Goal: Information Seeking & Learning: Learn about a topic

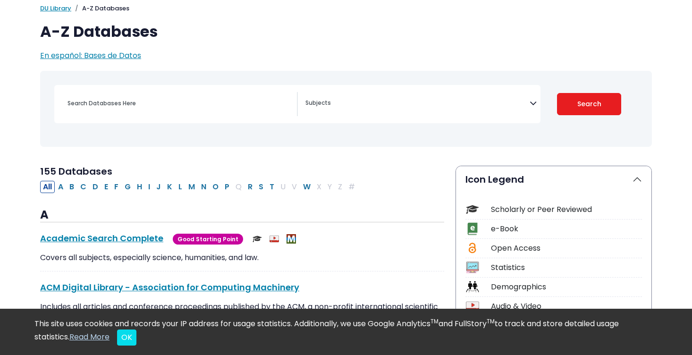
scroll to position [72, 0]
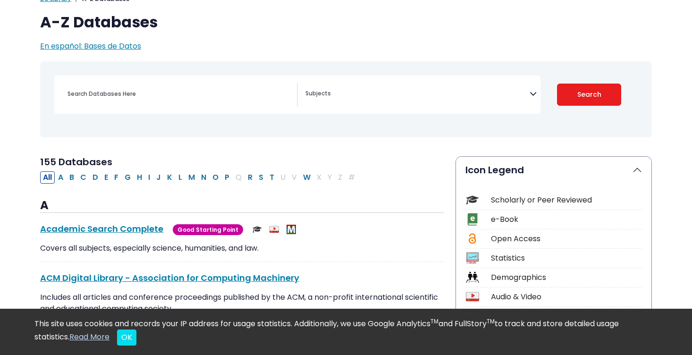
click at [507, 201] on div "Scholarly or Peer Reviewed" at bounding box center [566, 200] width 151 height 11
click at [480, 196] on div "Scholarly or Peer Reviewed" at bounding box center [554, 202] width 177 height 17
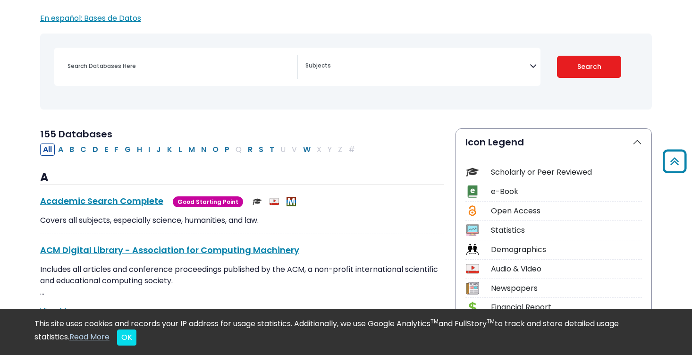
scroll to position [99, 0]
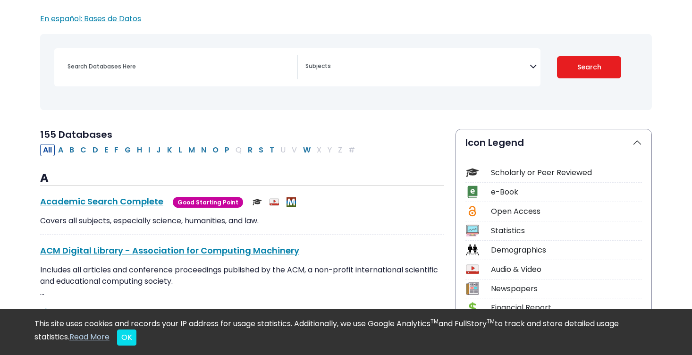
click at [466, 49] on div "[MEDICAL_DATA] Guide Accounting, Finance & Economics (ACCT, FINC & ECON) Advert…" at bounding box center [297, 67] width 486 height 38
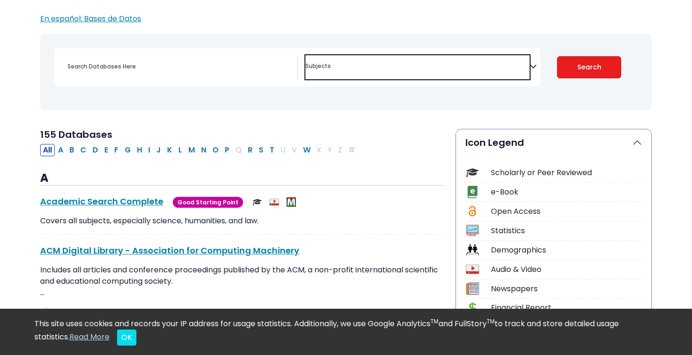
click at [463, 63] on span "Search filters" at bounding box center [418, 65] width 224 height 11
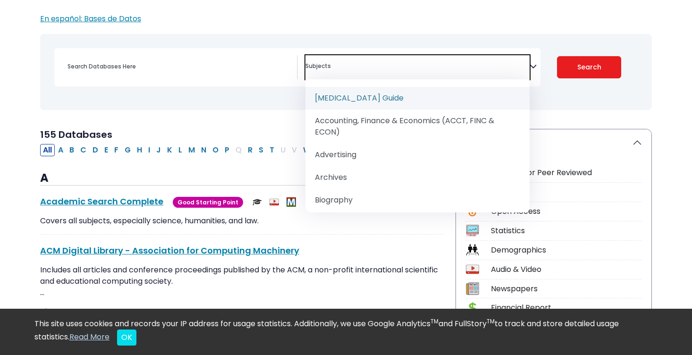
click at [463, 63] on span "Search filters" at bounding box center [418, 65] width 224 height 11
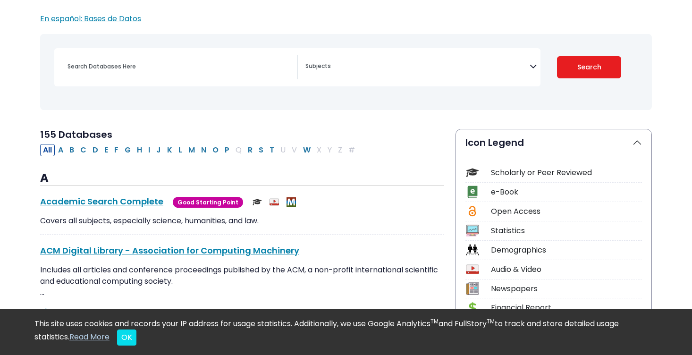
click at [202, 54] on div "[MEDICAL_DATA] Guide Accounting, Finance & Economics (ACCT, FINC & ECON) Advert…" at bounding box center [297, 67] width 486 height 38
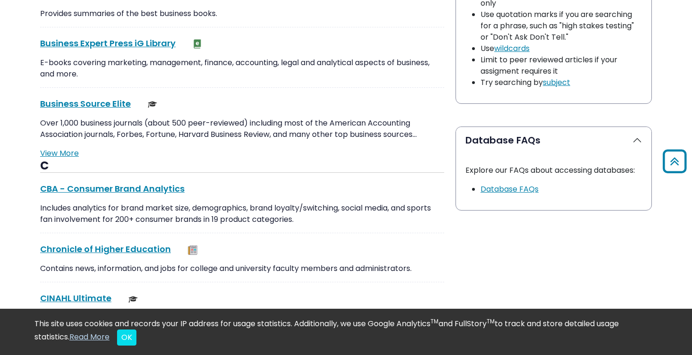
scroll to position [845, 0]
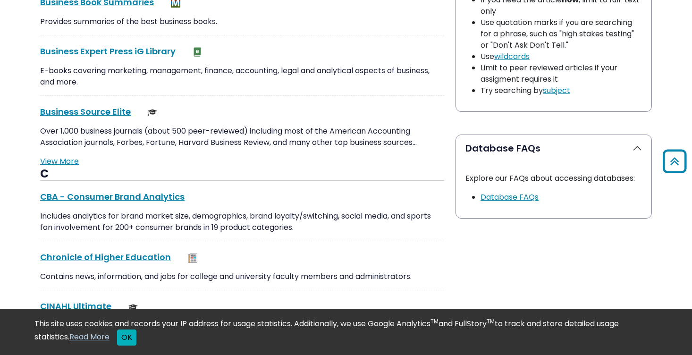
click at [127, 336] on button "OK" at bounding box center [126, 338] width 19 height 16
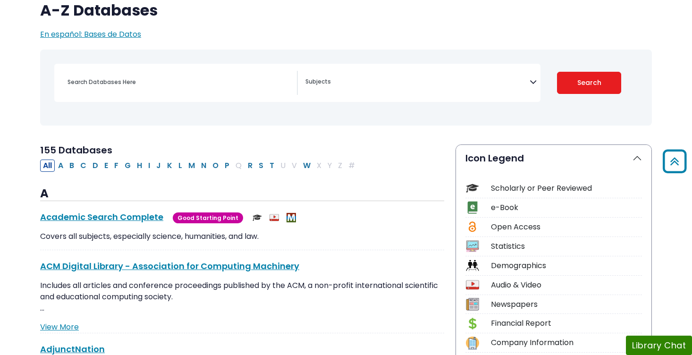
scroll to position [0, 0]
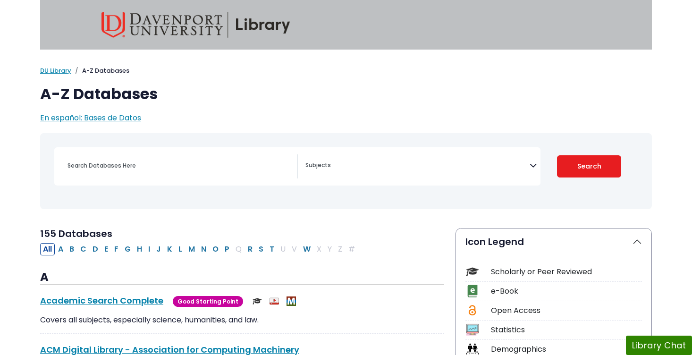
click at [146, 184] on div "[MEDICAL_DATA] Guide Accounting, Finance & Economics (ACCT, FINC & ECON) Advert…" at bounding box center [297, 166] width 486 height 38
click at [146, 178] on div "Search filters" at bounding box center [176, 166] width 244 height 24
click at [130, 162] on input "Search database by title or keyword" at bounding box center [179, 166] width 235 height 14
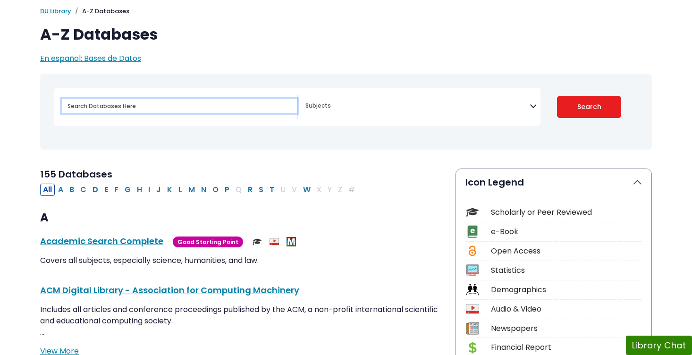
scroll to position [63, 0]
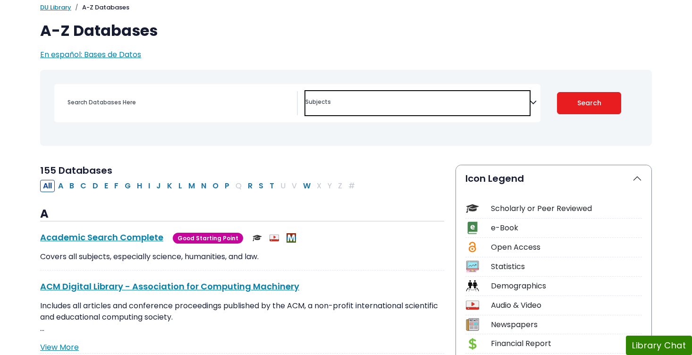
click at [368, 104] on textarea "Search" at bounding box center [418, 103] width 224 height 8
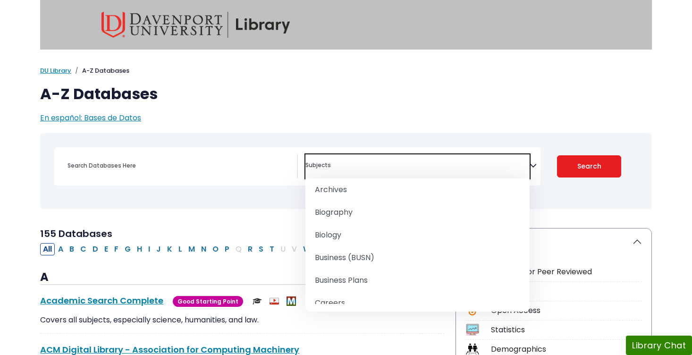
scroll to position [88, 0]
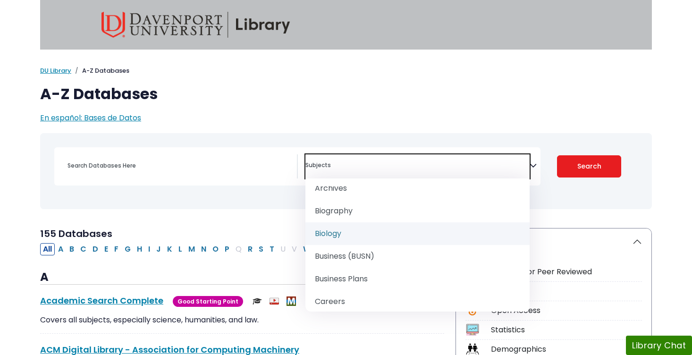
select select "219101"
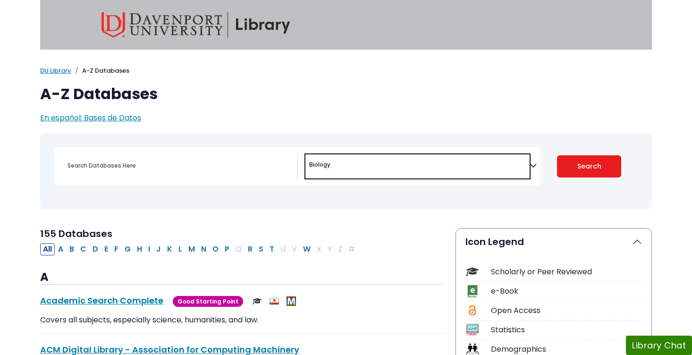
click at [351, 170] on span "× Biology" at bounding box center [418, 166] width 224 height 24
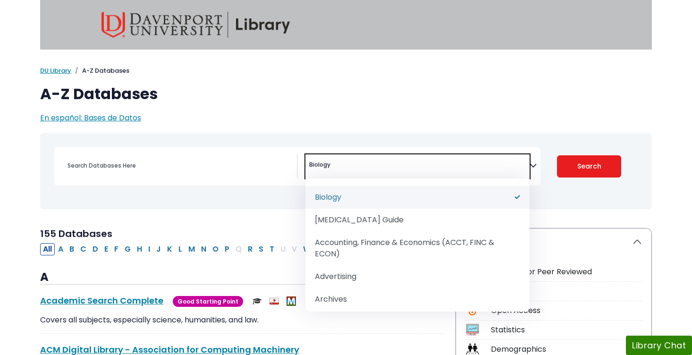
select select "Database Subject Filter"
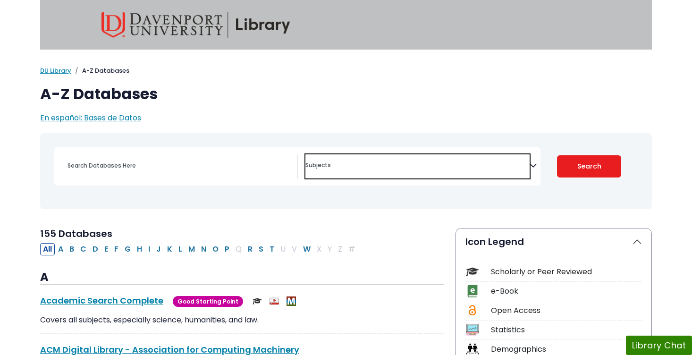
click at [208, 157] on div "Search filters" at bounding box center [179, 165] width 235 height 23
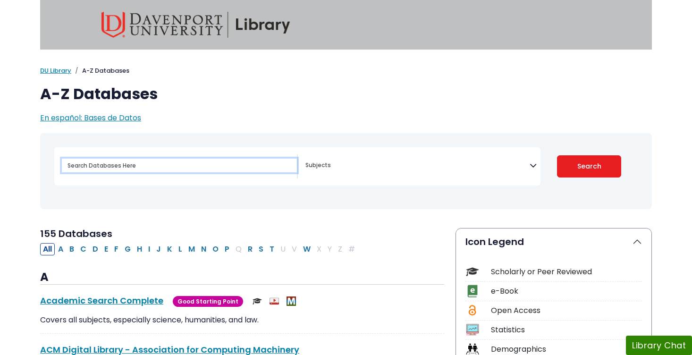
click at [202, 170] on input "Search database by title or keyword" at bounding box center [179, 166] width 235 height 14
type input "human microbiome"
click at [557, 155] on button "Search" at bounding box center [589, 166] width 65 height 22
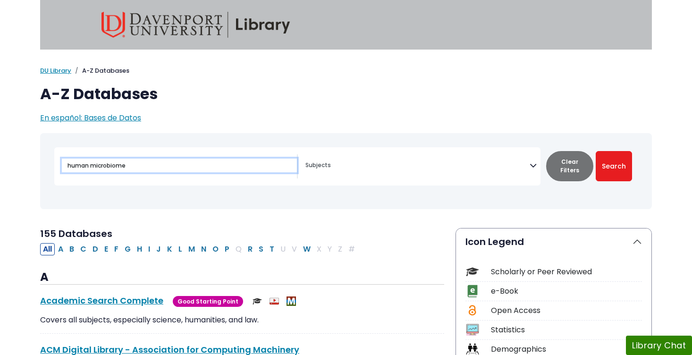
select select "Database Subject Filter"
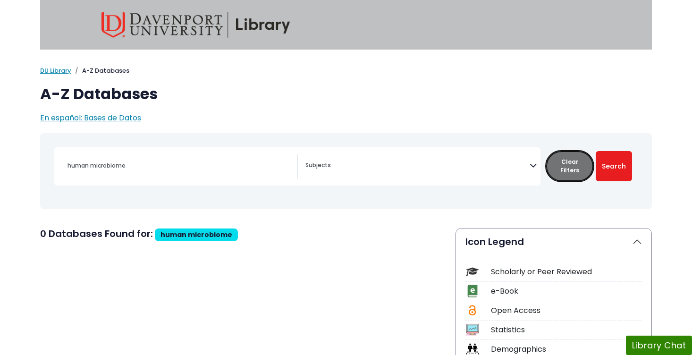
click at [565, 170] on button "Clear Filters" at bounding box center [569, 166] width 47 height 30
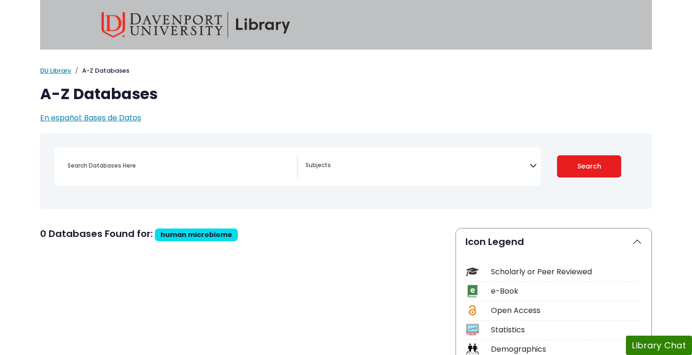
select select "Database Subject Filter"
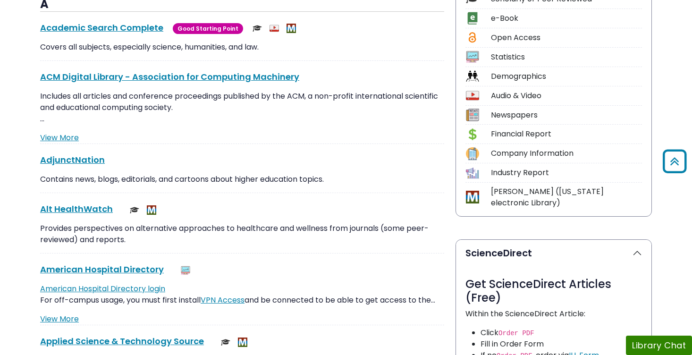
scroll to position [274, 0]
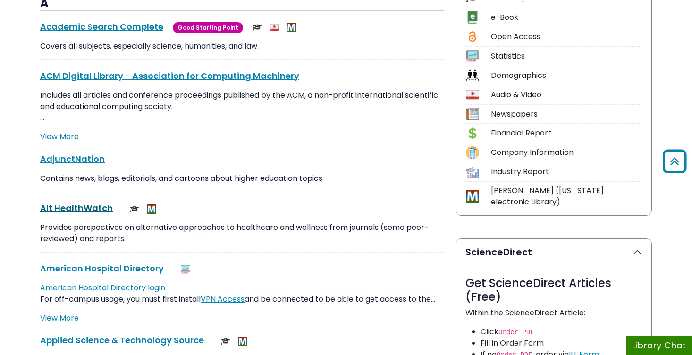
click at [89, 209] on link "Alt HealthWatch This link opens in a new window" at bounding box center [76, 208] width 73 height 12
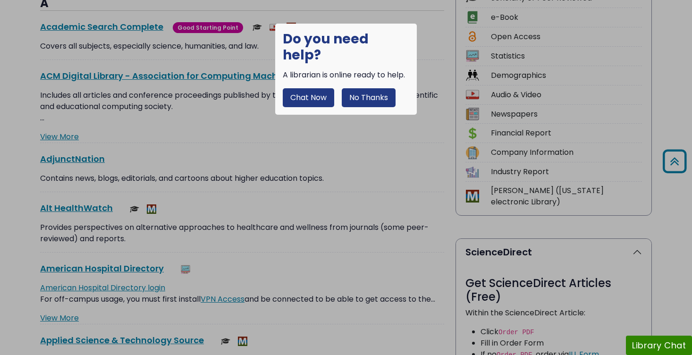
click at [364, 88] on button "No Thanks" at bounding box center [369, 97] width 54 height 19
